Goal: Find specific page/section: Find specific page/section

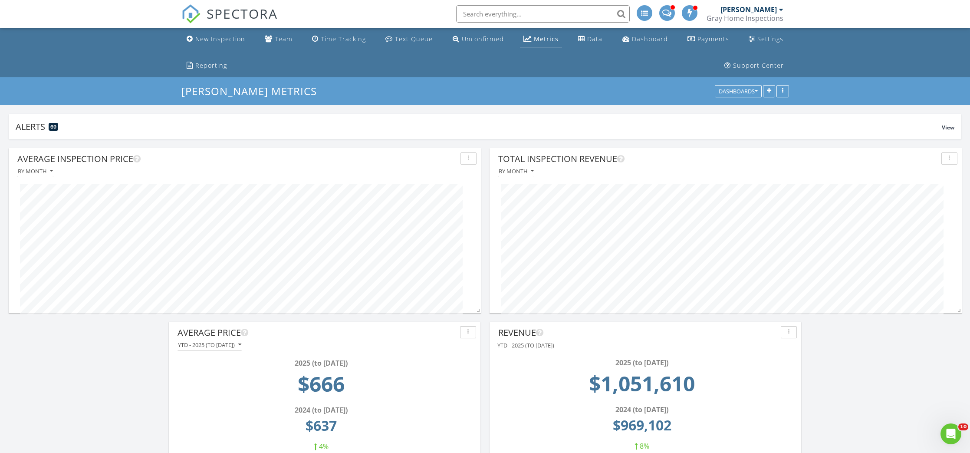
click at [225, 14] on span "SPECTORA" at bounding box center [242, 13] width 71 height 18
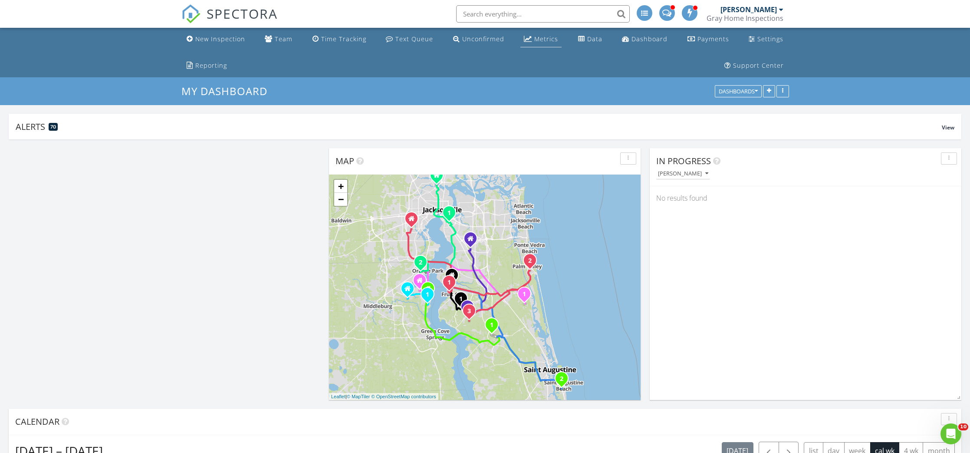
click at [534, 42] on div "Metrics" at bounding box center [546, 39] width 24 height 8
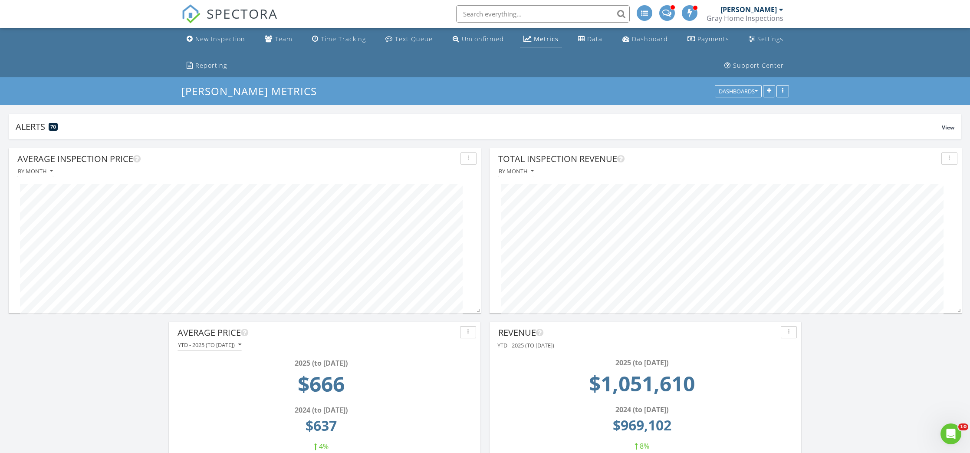
click at [227, 9] on span "SPECTORA" at bounding box center [242, 13] width 71 height 18
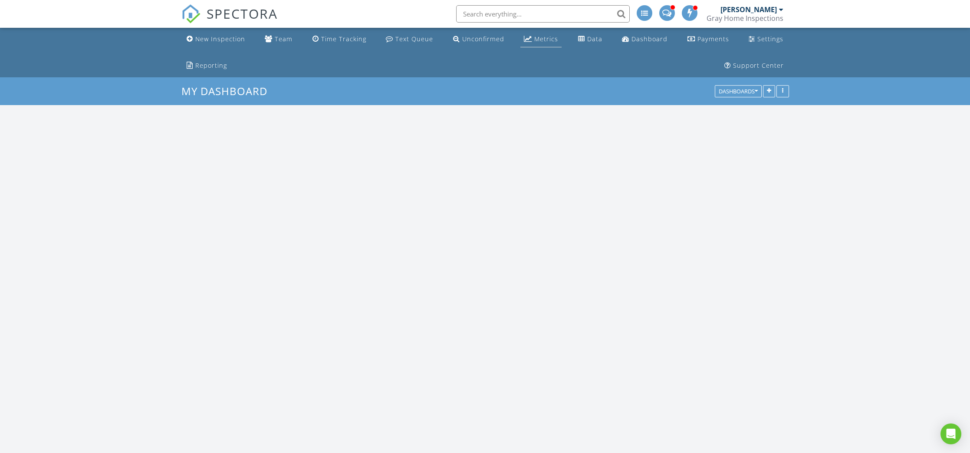
scroll to position [1007, 970]
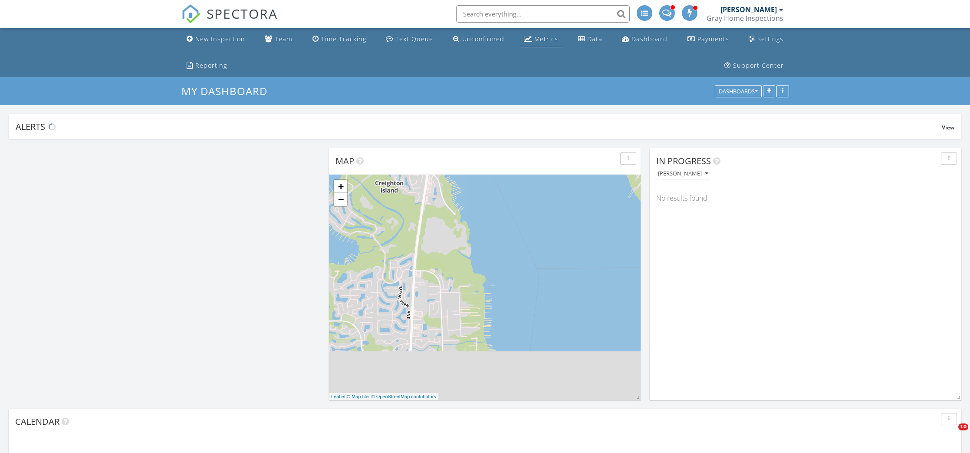
click at [534, 39] on div "Metrics" at bounding box center [546, 39] width 24 height 8
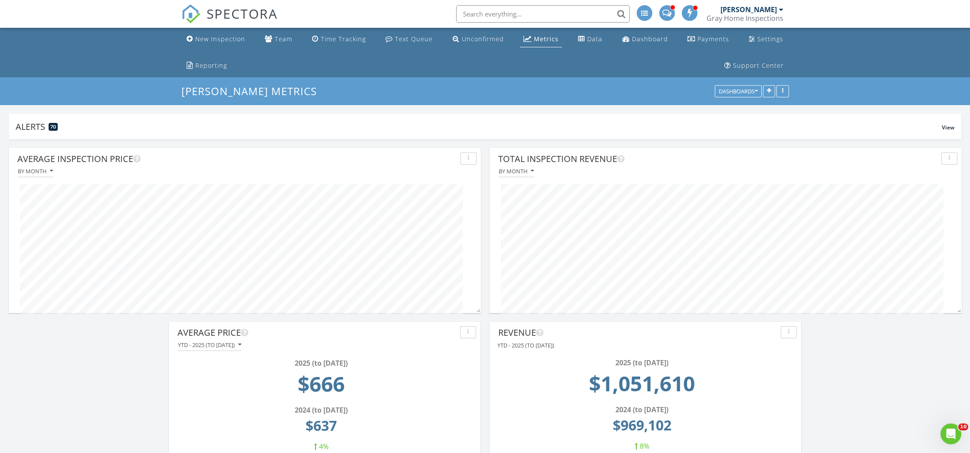
click at [236, 14] on span "SPECTORA" at bounding box center [242, 13] width 71 height 18
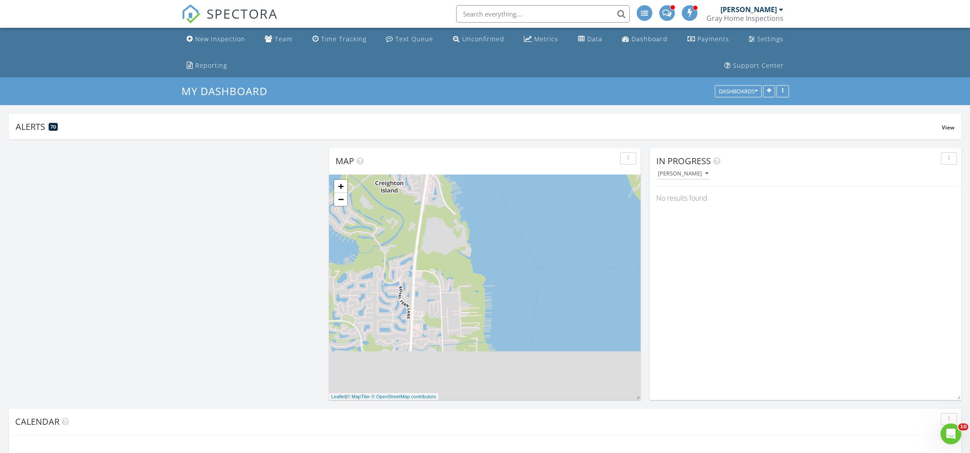
scroll to position [208, 392]
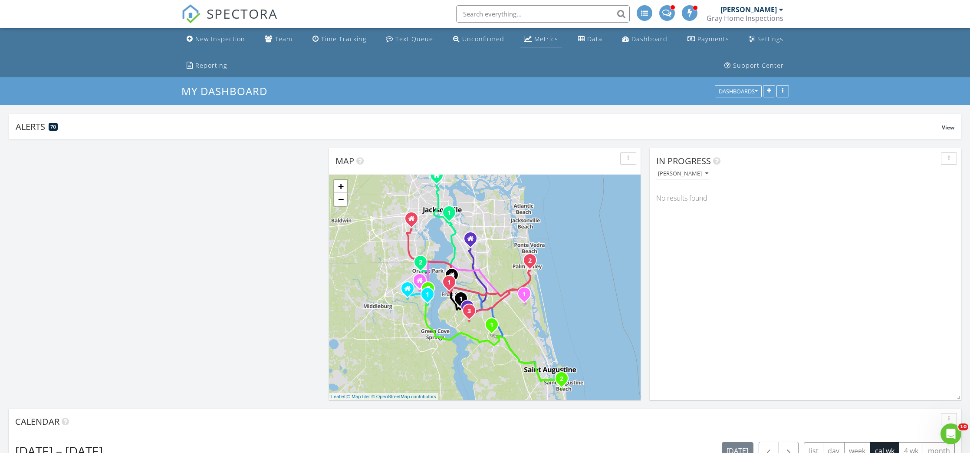
click at [534, 38] on div "Metrics" at bounding box center [546, 39] width 24 height 8
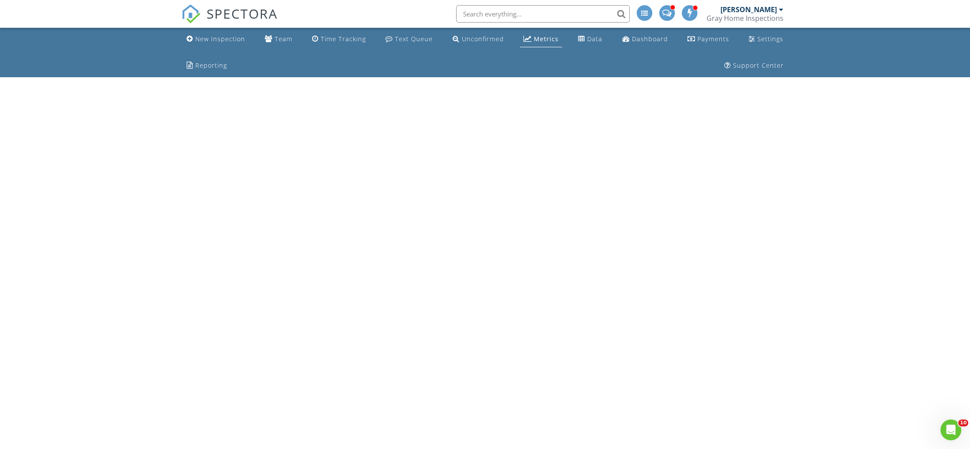
click at [502, 10] on input "text" at bounding box center [543, 13] width 174 height 17
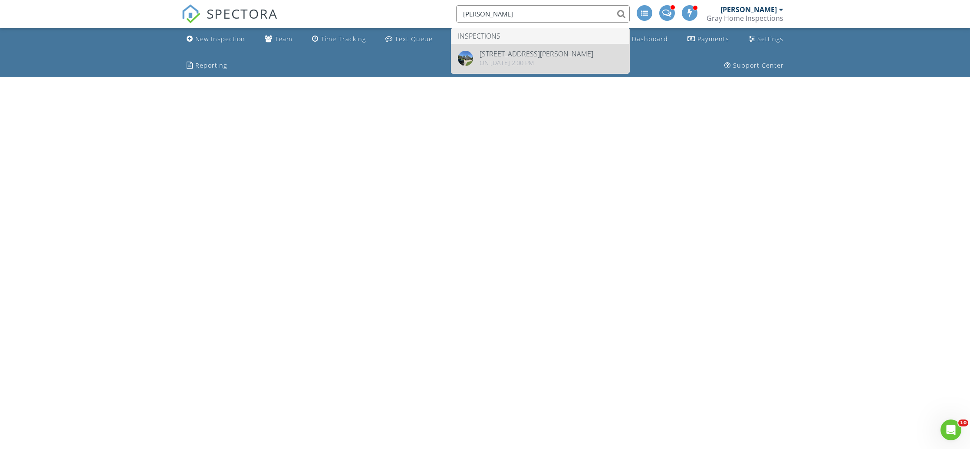
type input "[PERSON_NAME]"
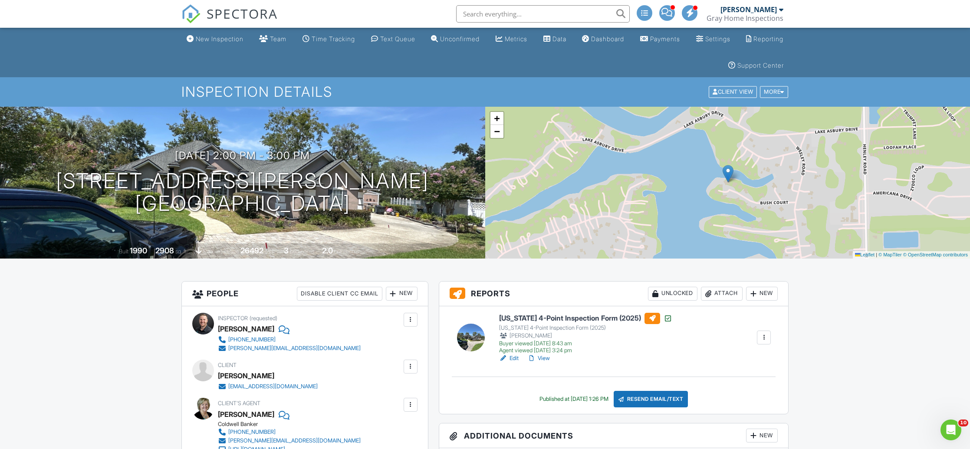
click at [519, 16] on input "text" at bounding box center [543, 13] width 174 height 17
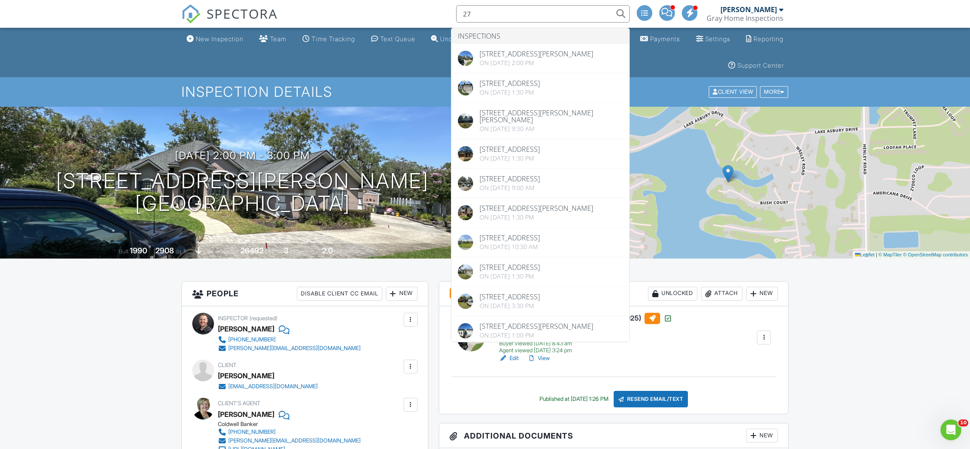
type input "2"
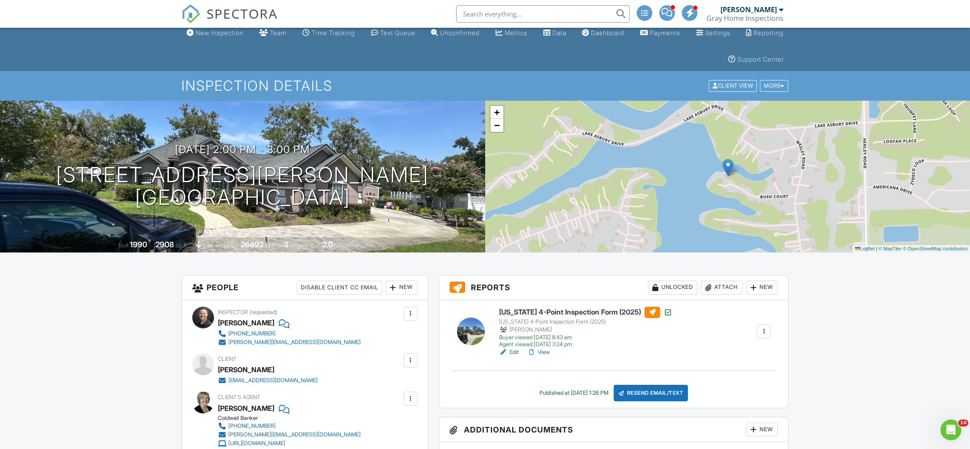
scroll to position [9, 0]
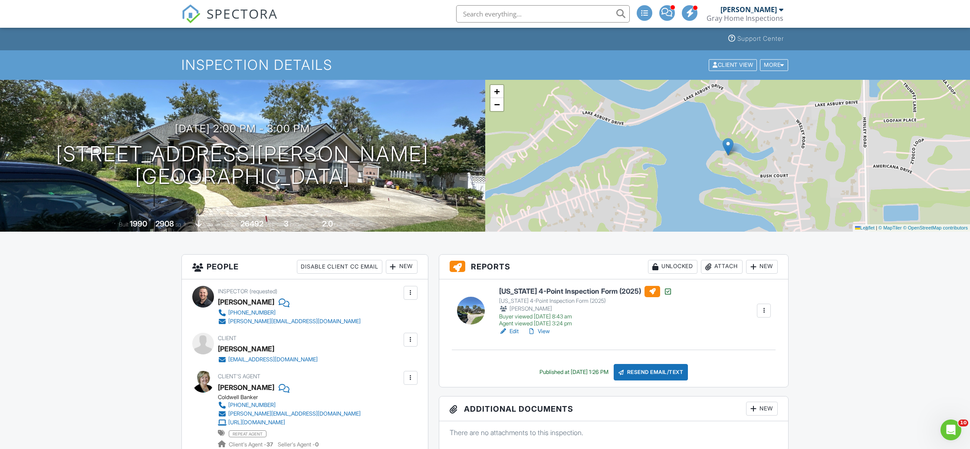
scroll to position [0, 0]
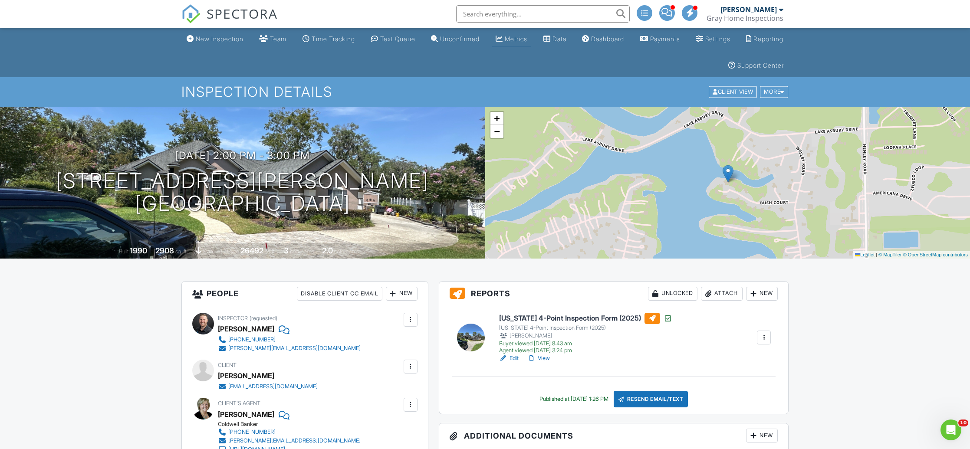
click at [531, 35] on link "Metrics" at bounding box center [511, 39] width 39 height 16
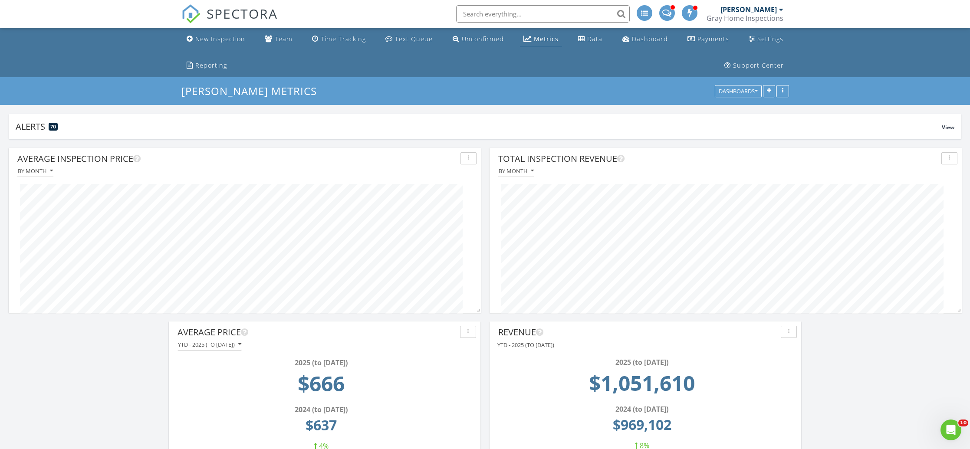
click at [534, 37] on div "Metrics" at bounding box center [546, 39] width 25 height 8
click at [242, 10] on span "SPECTORA" at bounding box center [242, 13] width 71 height 18
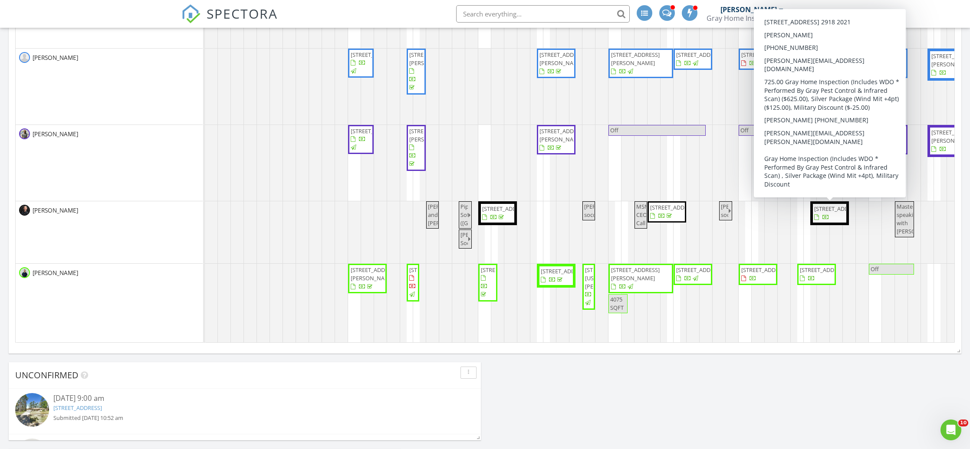
click at [819, 213] on span "287 White Horse Way, Jacksonville 32259" at bounding box center [838, 209] width 49 height 8
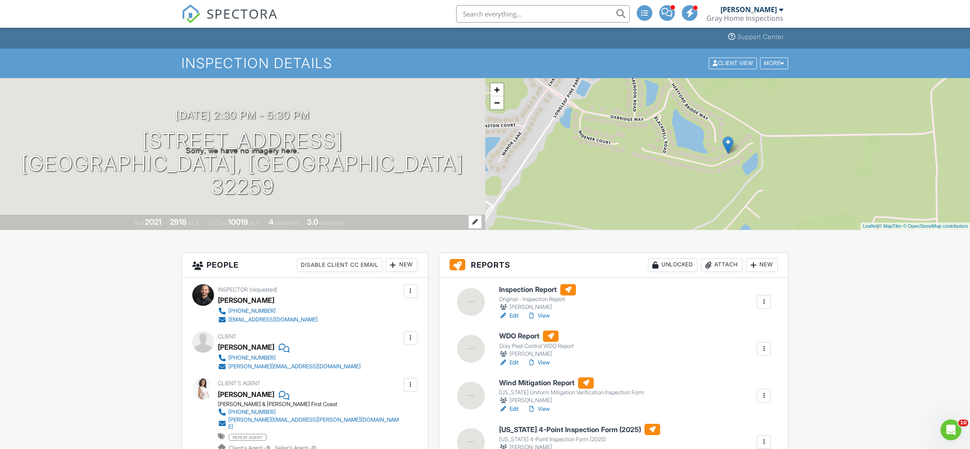
scroll to position [27, 0]
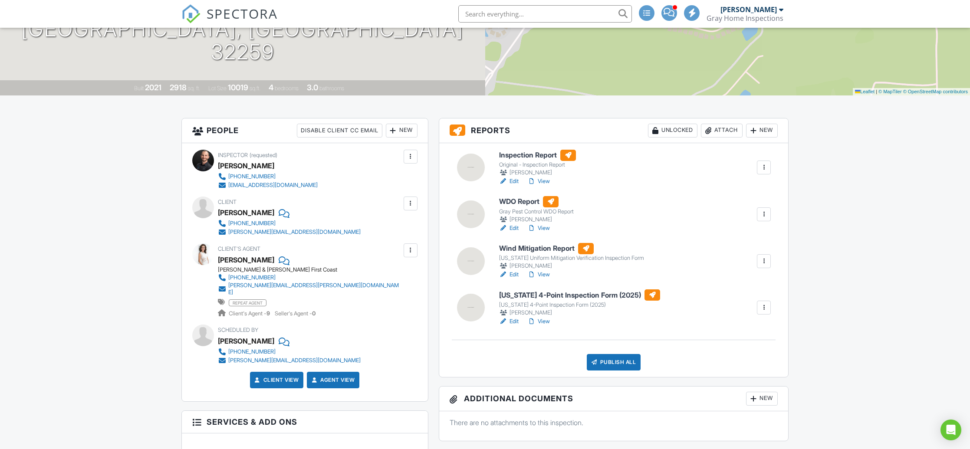
click at [516, 226] on link "Edit" at bounding box center [509, 228] width 20 height 9
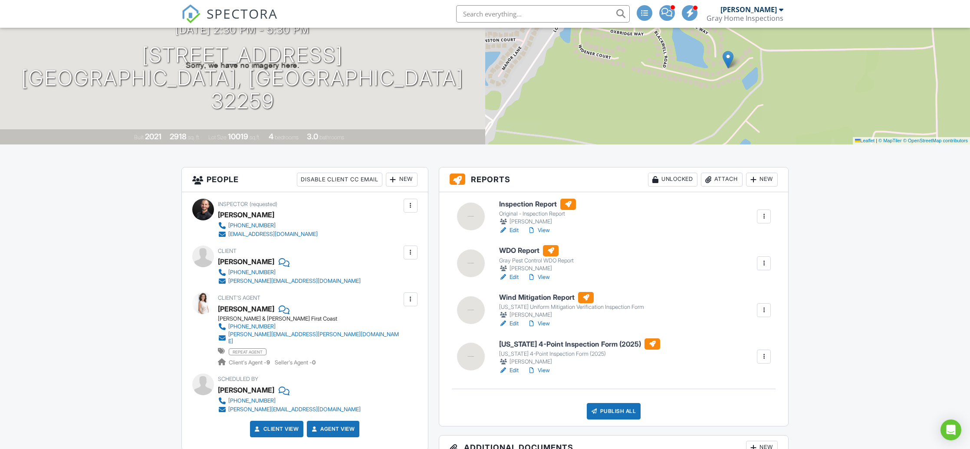
click at [514, 322] on link "Edit" at bounding box center [509, 323] width 20 height 9
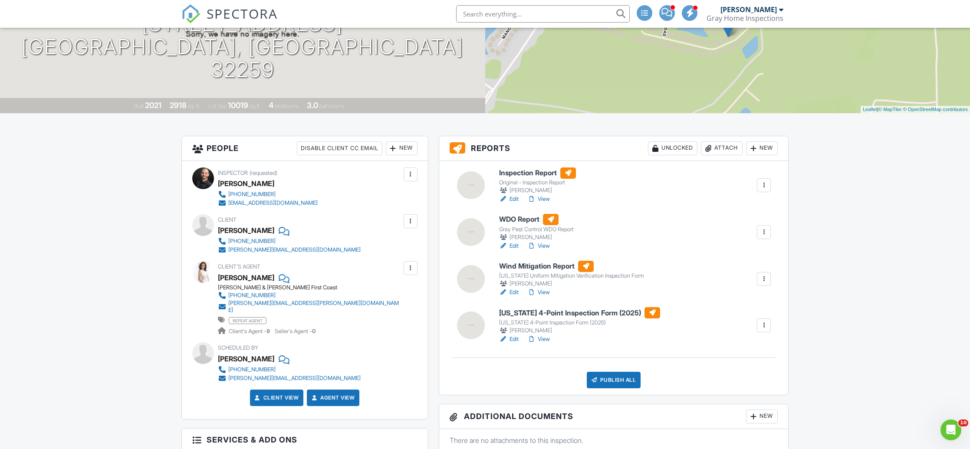
scroll to position [147, 0]
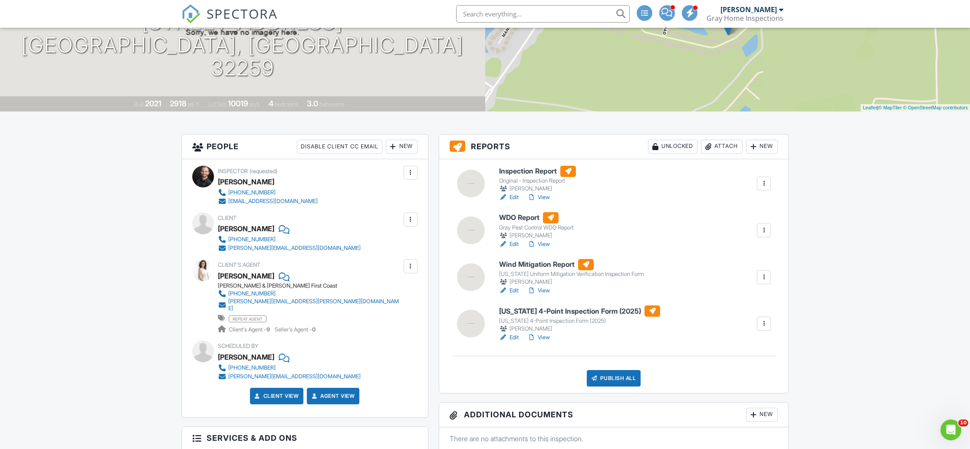
click at [517, 335] on link "Edit" at bounding box center [509, 337] width 20 height 9
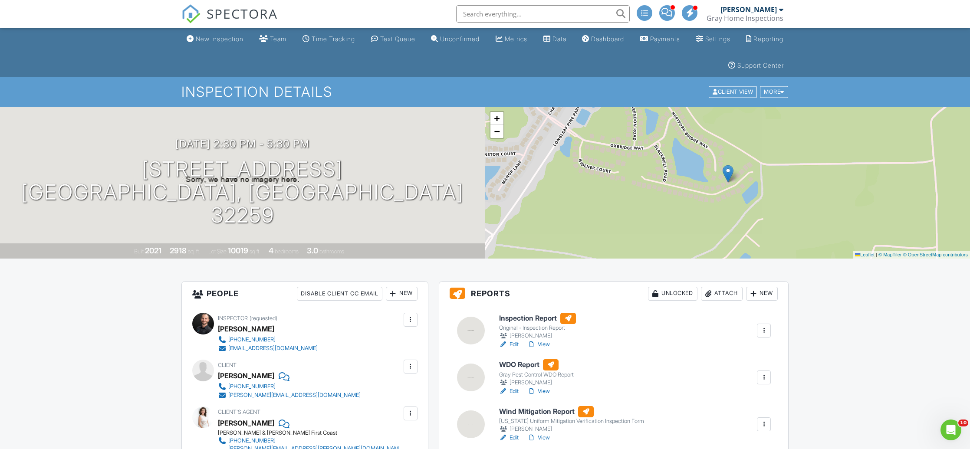
click at [516, 345] on link "Edit" at bounding box center [509, 344] width 20 height 9
